Goal: Check status: Check status

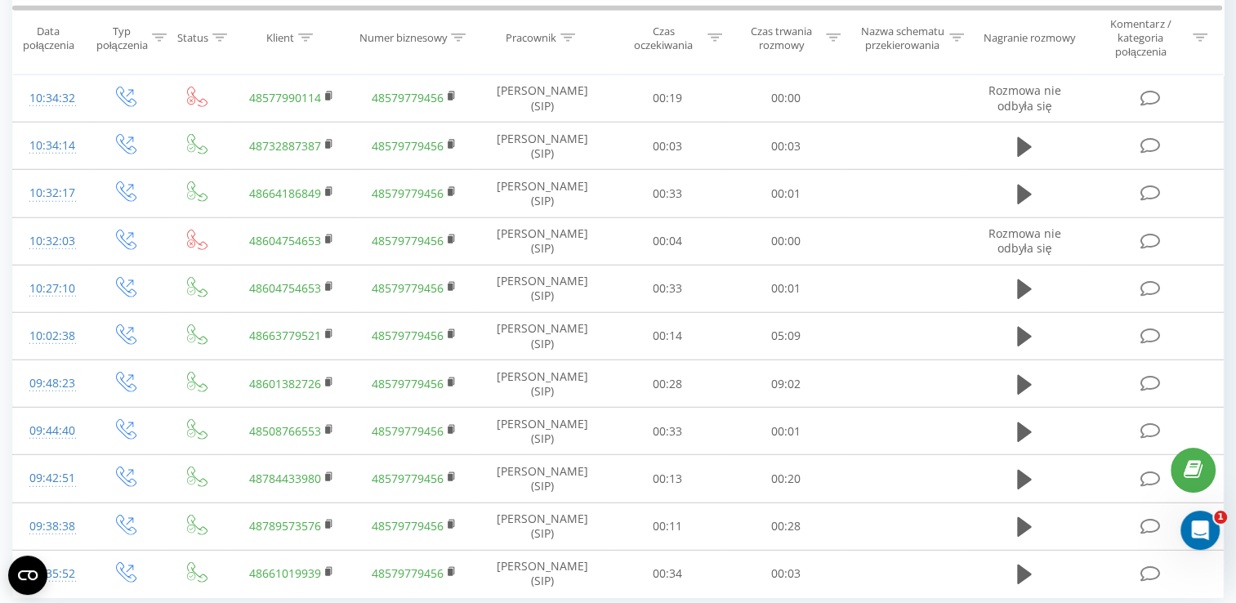
scroll to position [4452, 0]
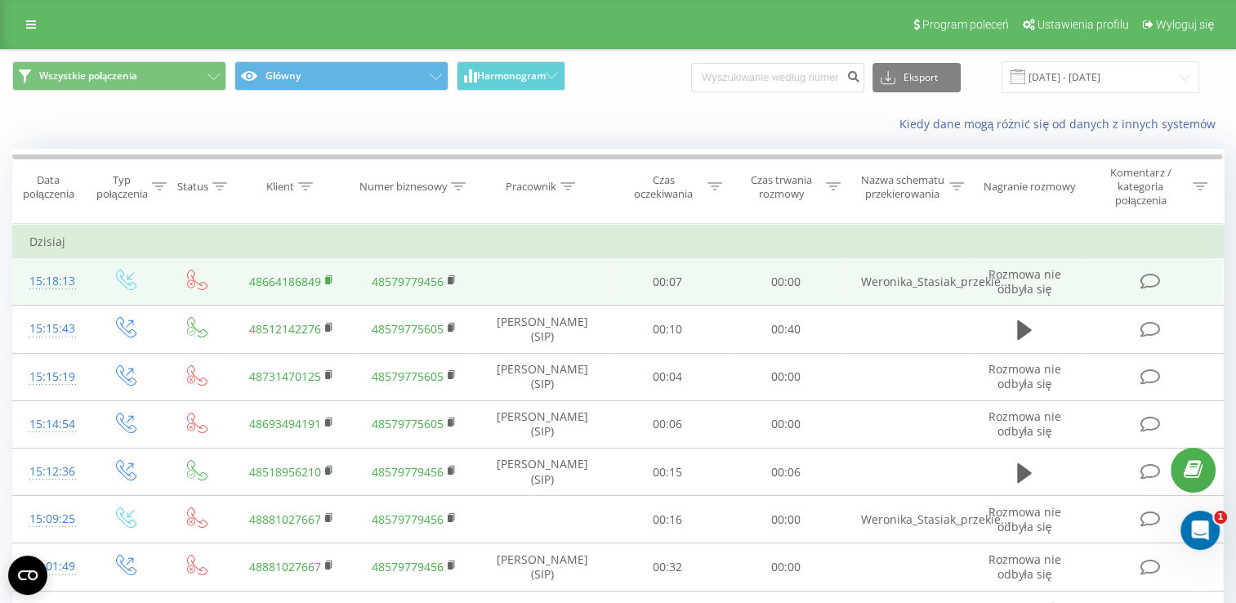
click at [328, 279] on rect at bounding box center [327, 280] width 5 height 7
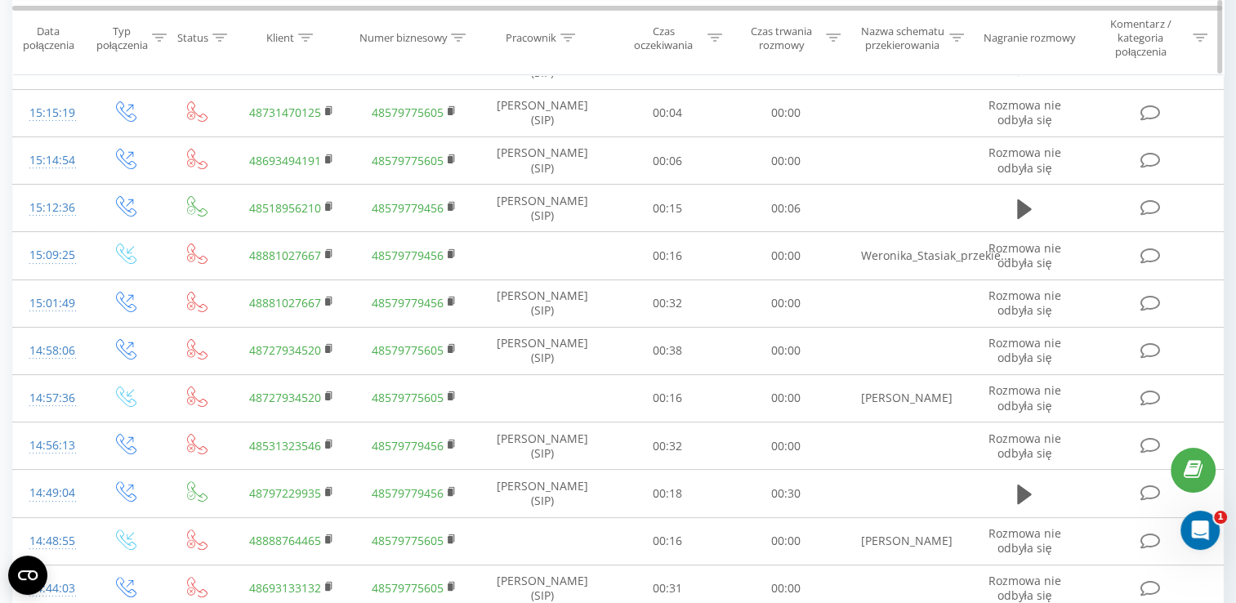
scroll to position [297, 0]
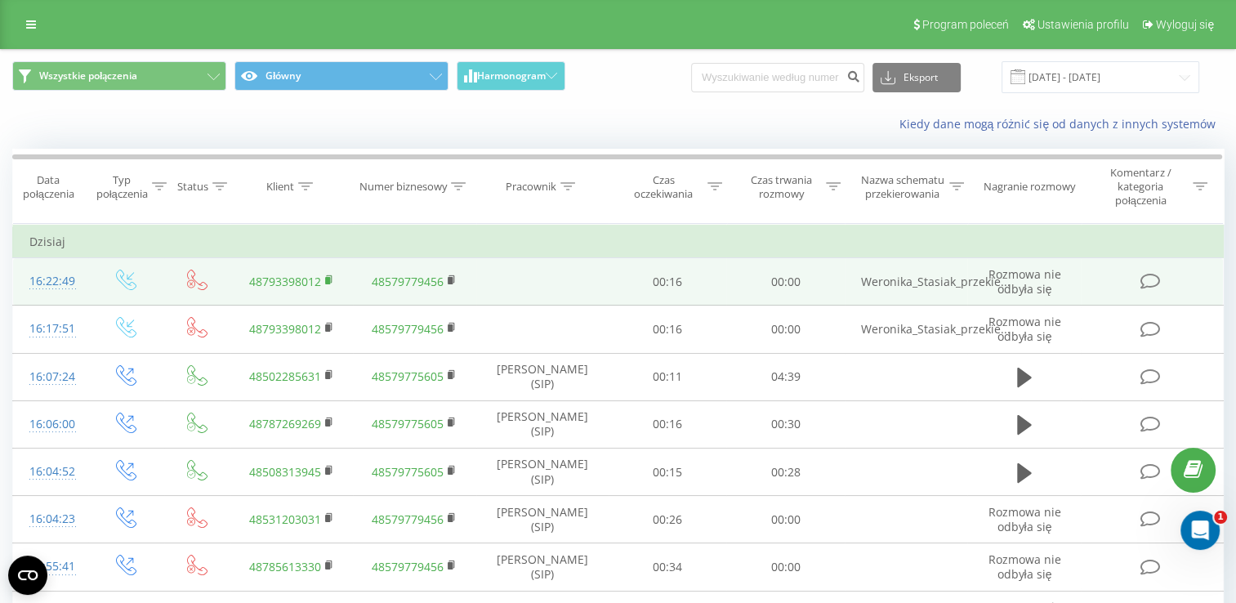
click at [327, 279] on rect at bounding box center [327, 280] width 5 height 7
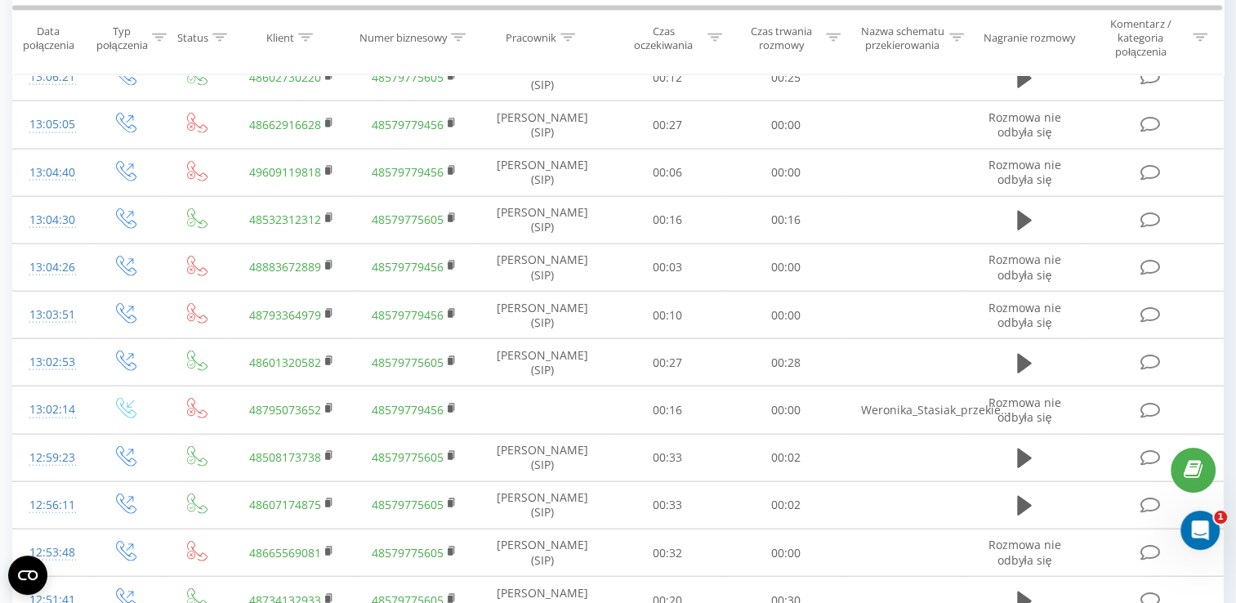
scroll to position [4452, 0]
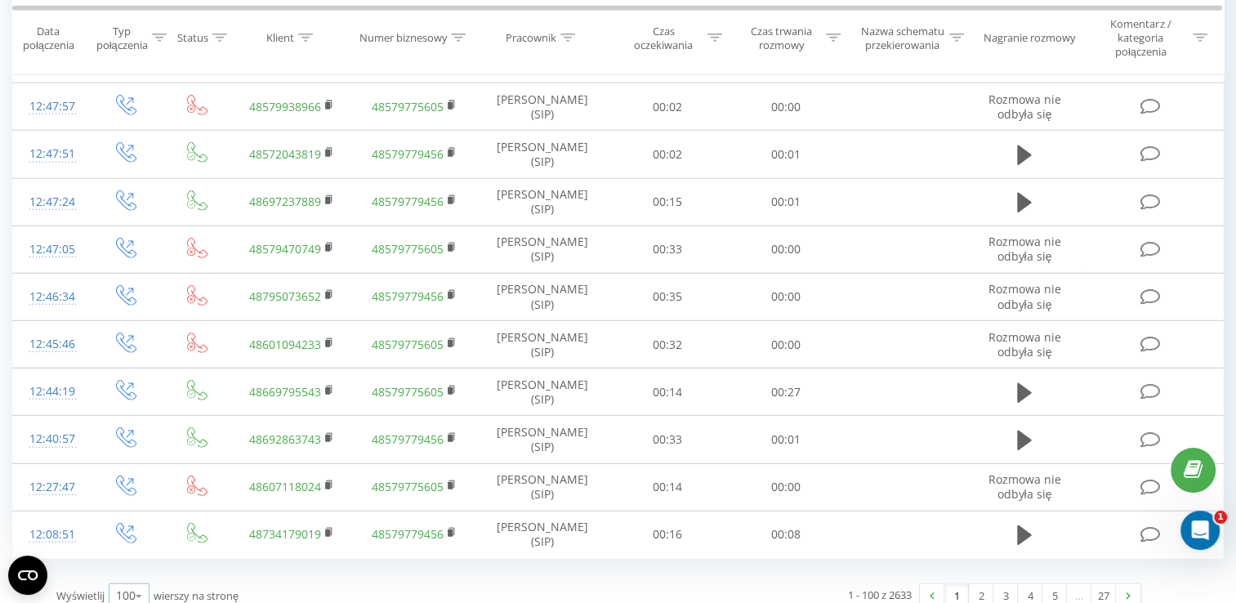
click at [129, 580] on icon at bounding box center [139, 596] width 25 height 32
click at [977, 584] on link "2" at bounding box center [981, 595] width 25 height 23
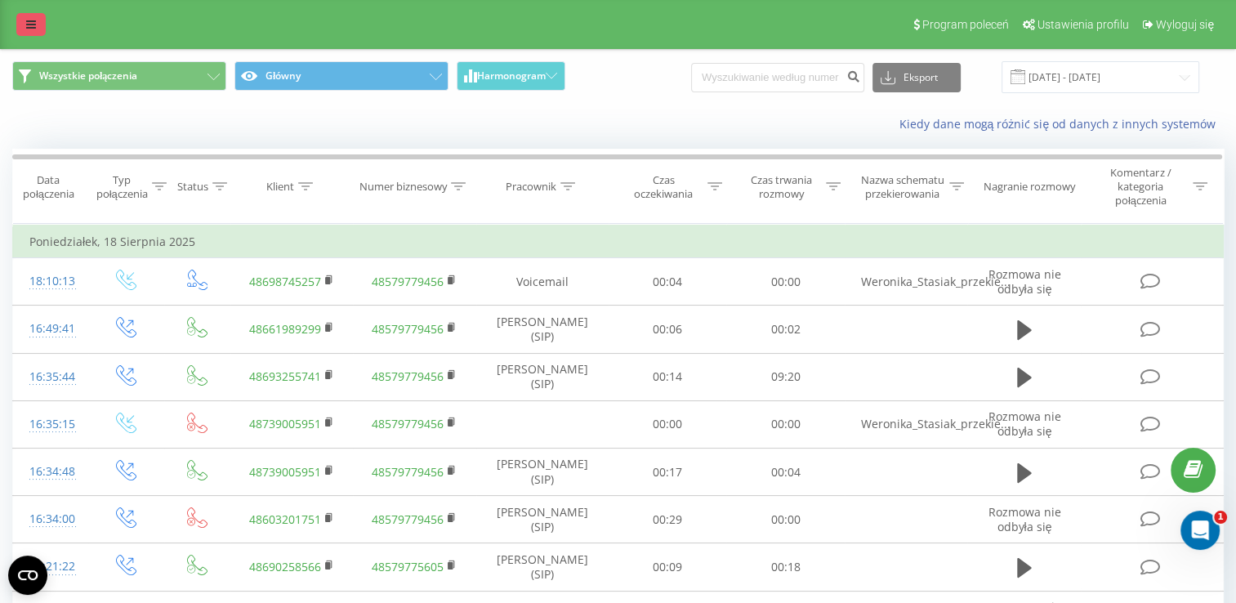
click at [23, 34] on link at bounding box center [30, 24] width 29 height 23
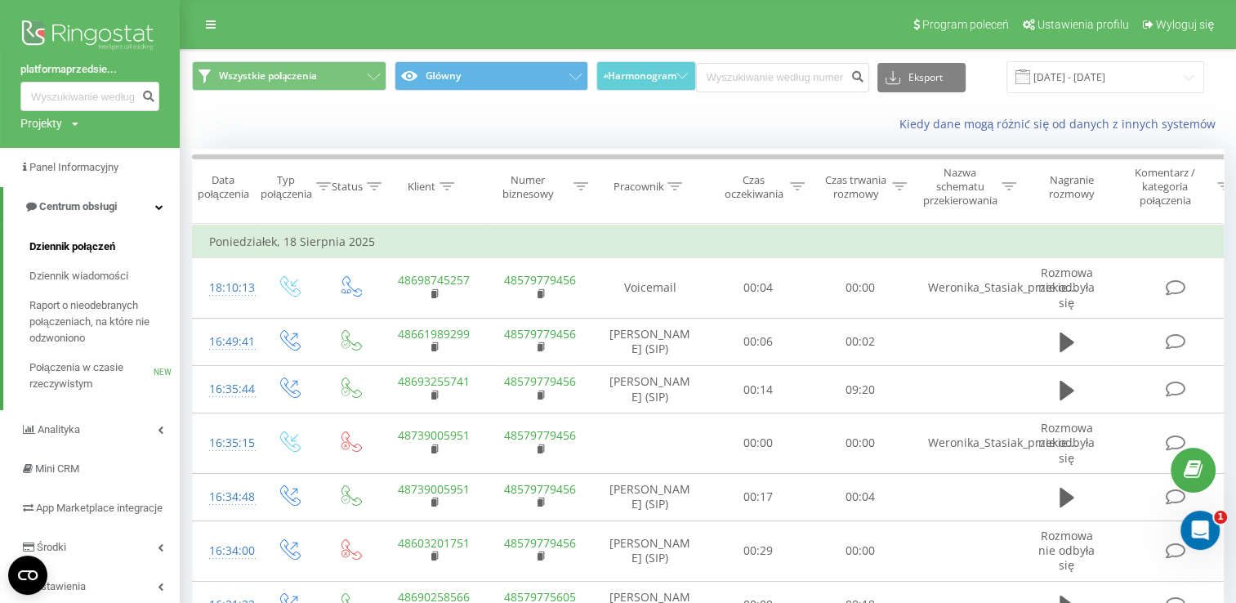
click at [85, 242] on span "Dziennik połączeń" at bounding box center [72, 246] width 86 height 16
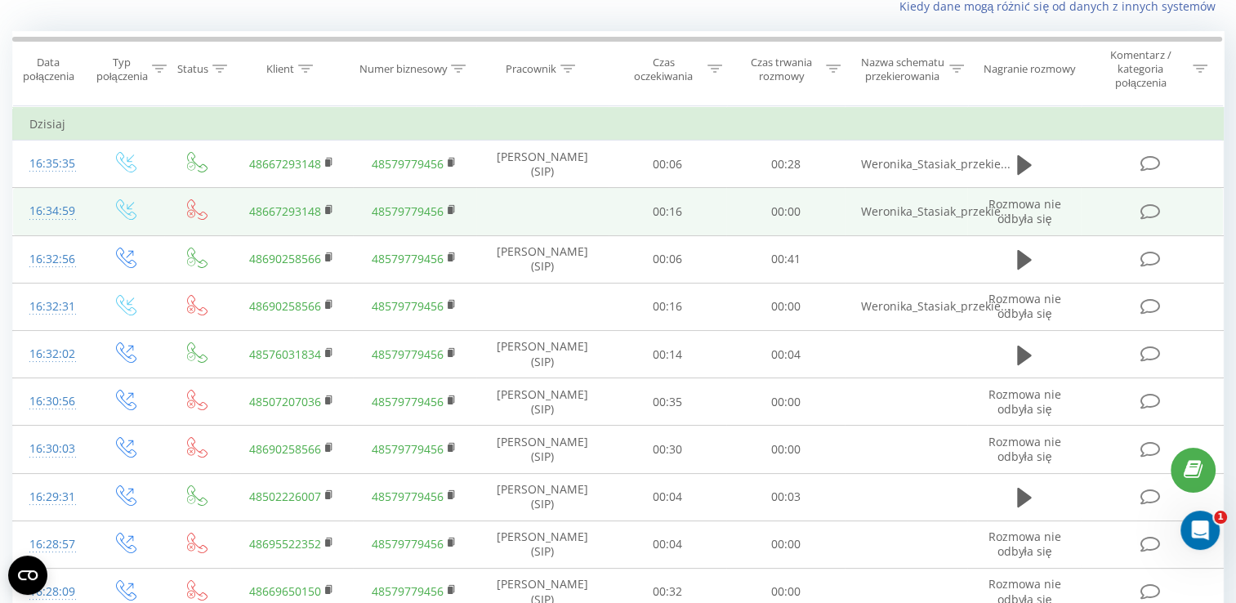
scroll to position [140, 0]
